Goal: Browse casually: Explore the website without a specific task or goal

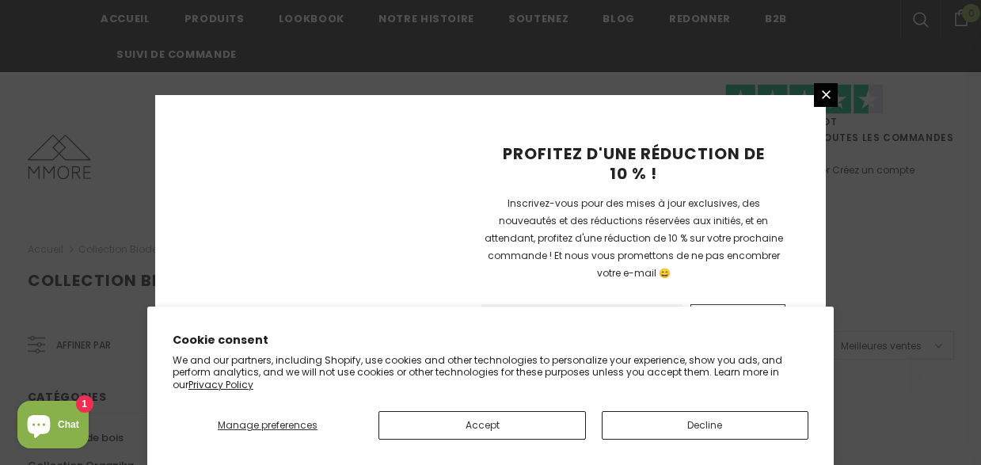
scroll to position [1229, 0]
